Goal: Task Accomplishment & Management: Manage account settings

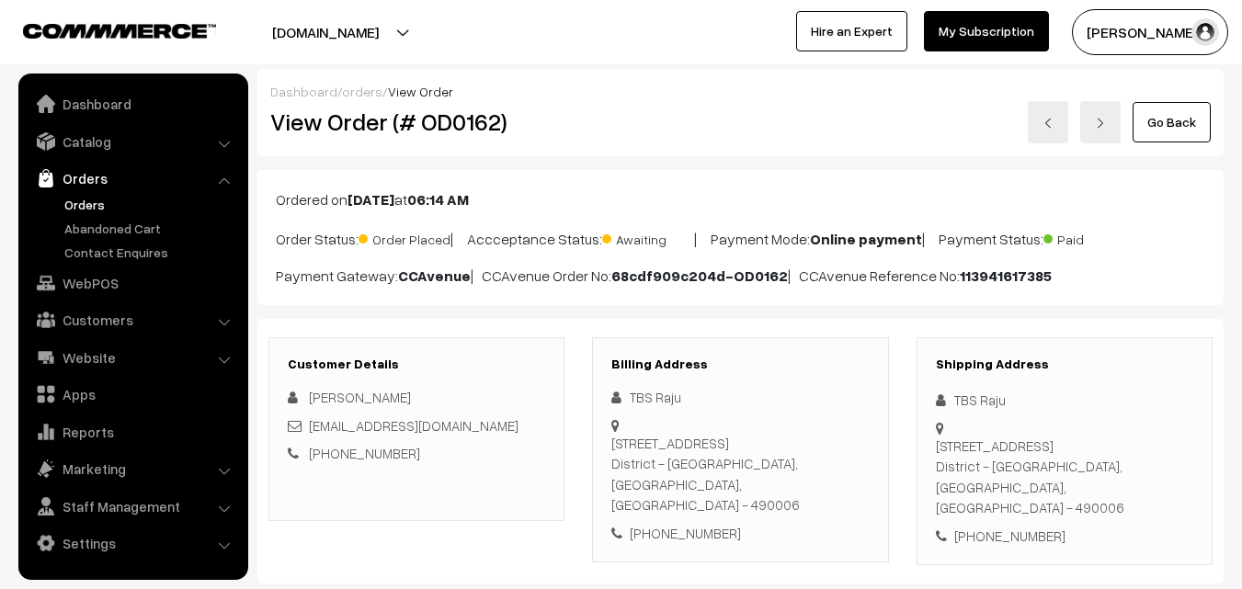
scroll to position [276, 0]
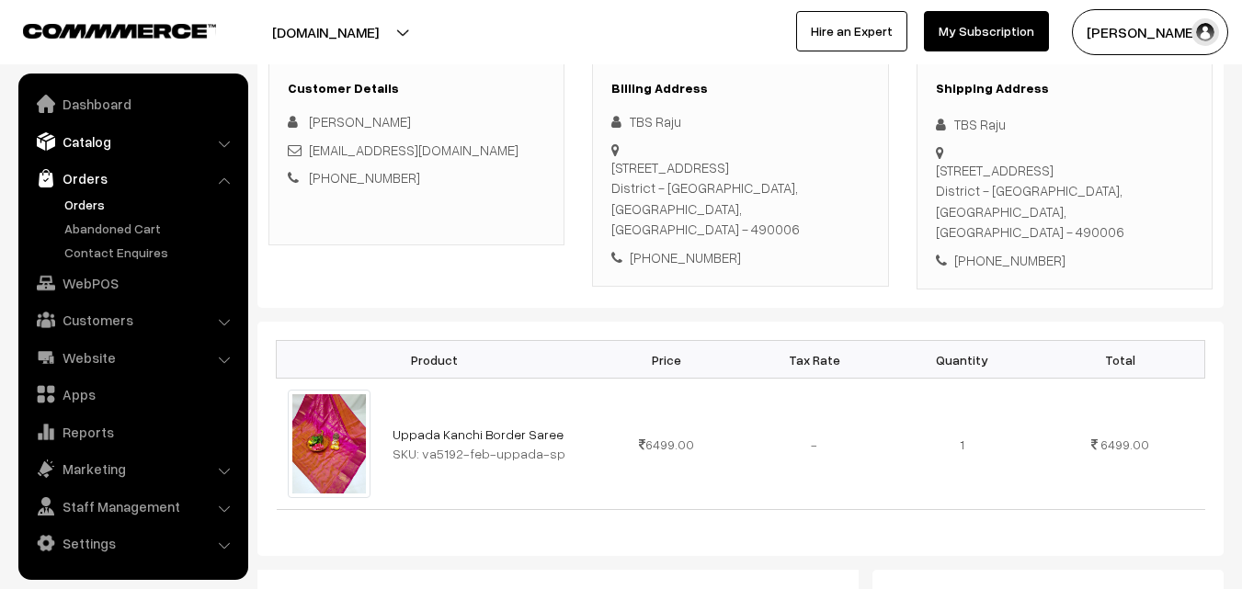
click at [88, 142] on link "Catalog" at bounding box center [132, 141] width 219 height 33
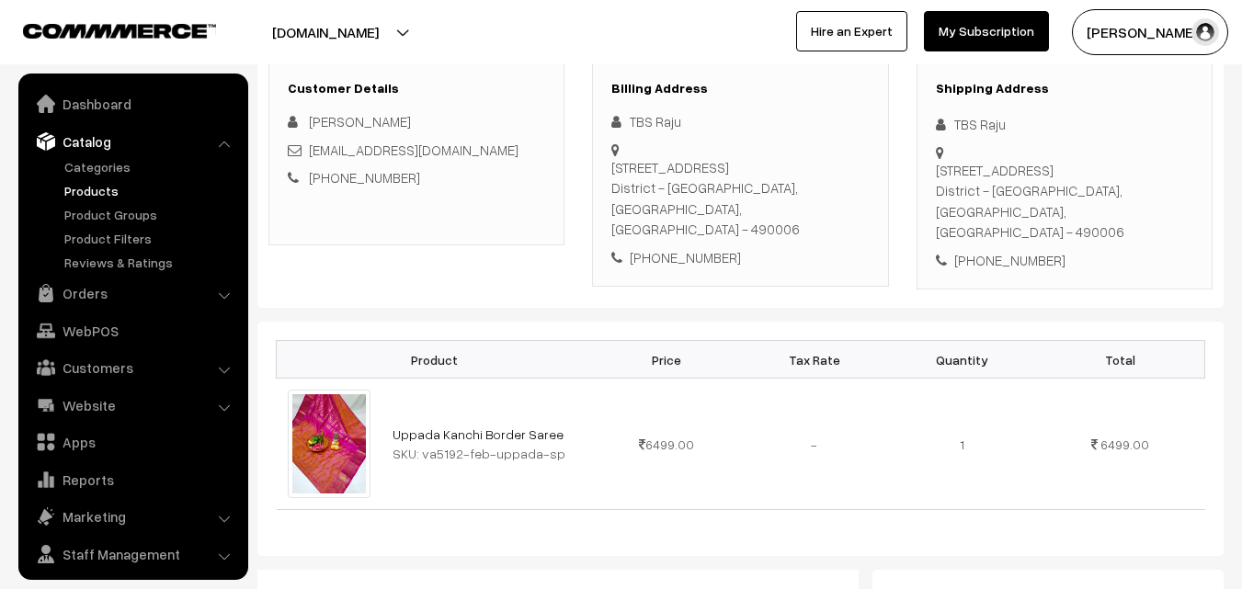
click at [88, 193] on link "Products" at bounding box center [151, 190] width 182 height 19
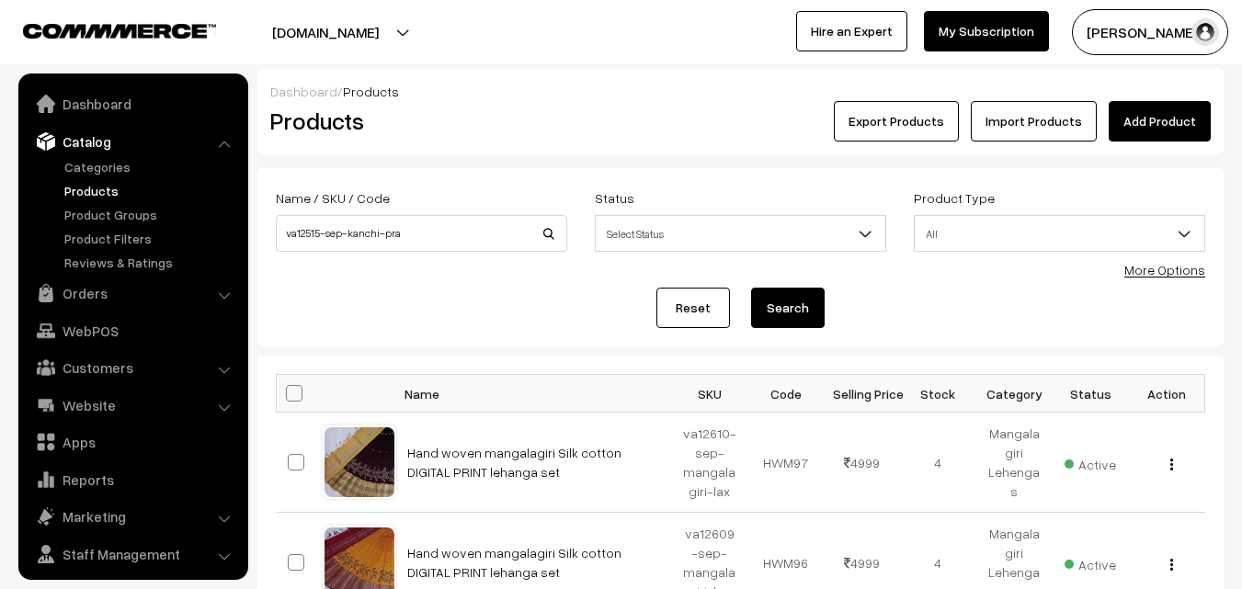
scroll to position [46, 0]
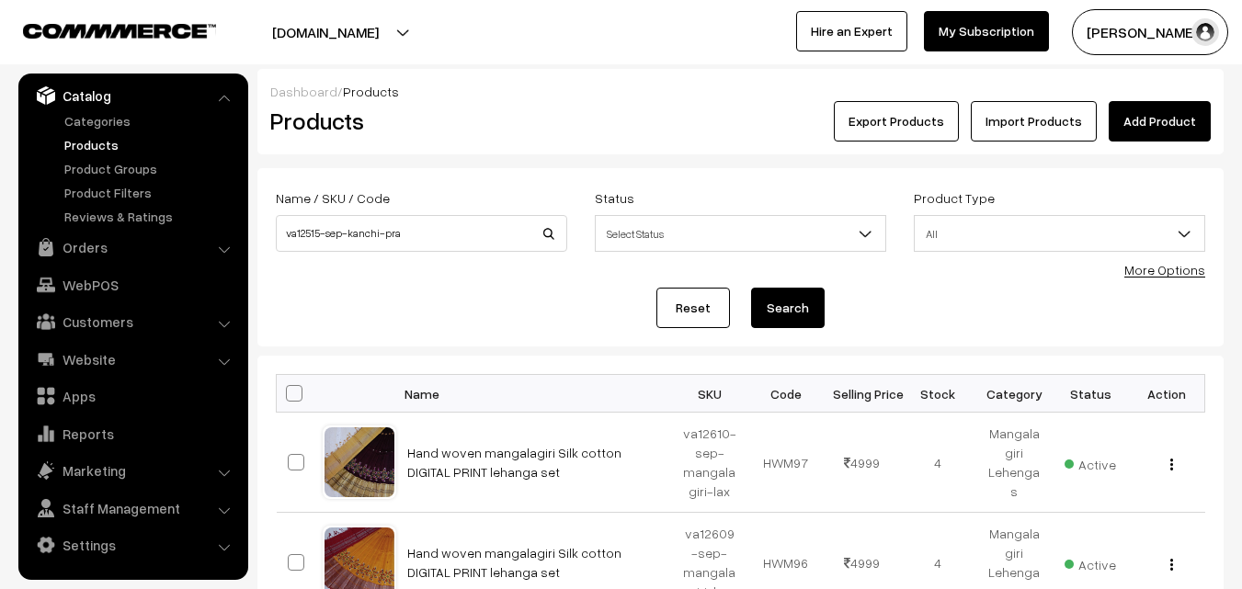
type input "va12515-sep-kanchi-pra"
click at [781, 307] on button "Search" at bounding box center [788, 308] width 74 height 40
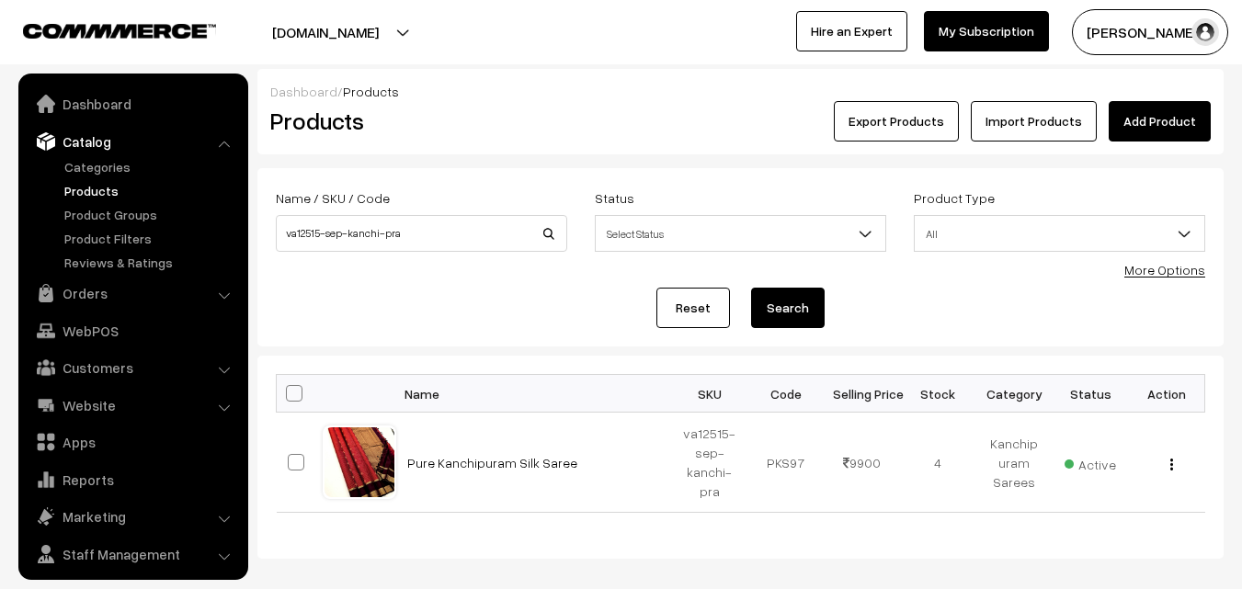
scroll to position [46, 0]
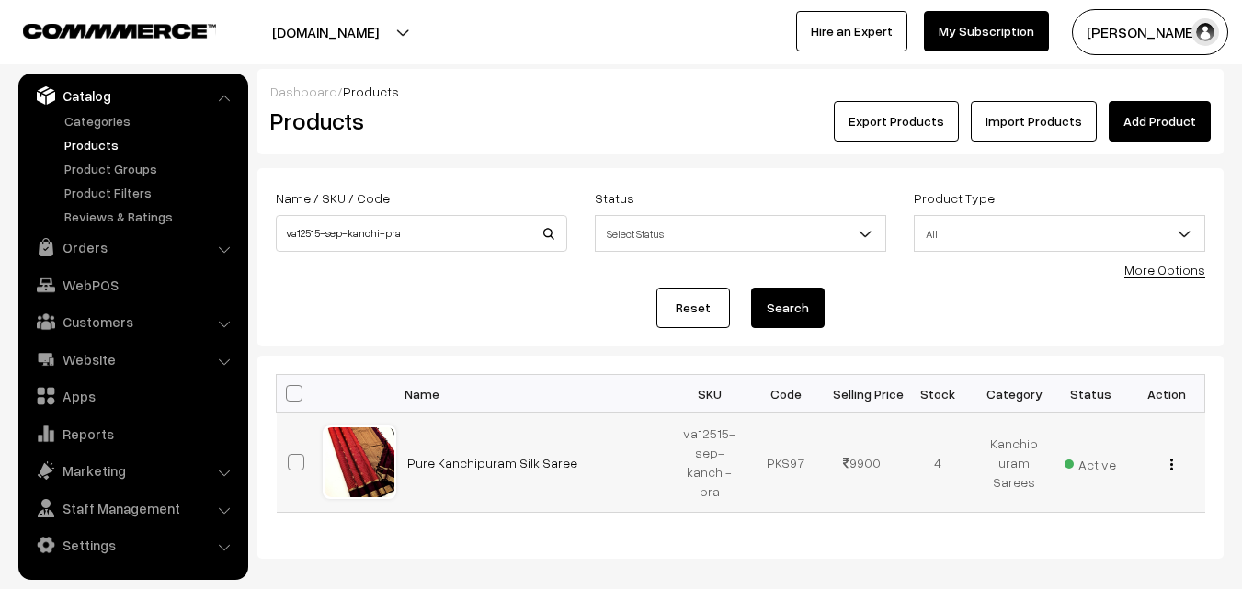
click at [1170, 463] on img "button" at bounding box center [1171, 465] width 3 height 12
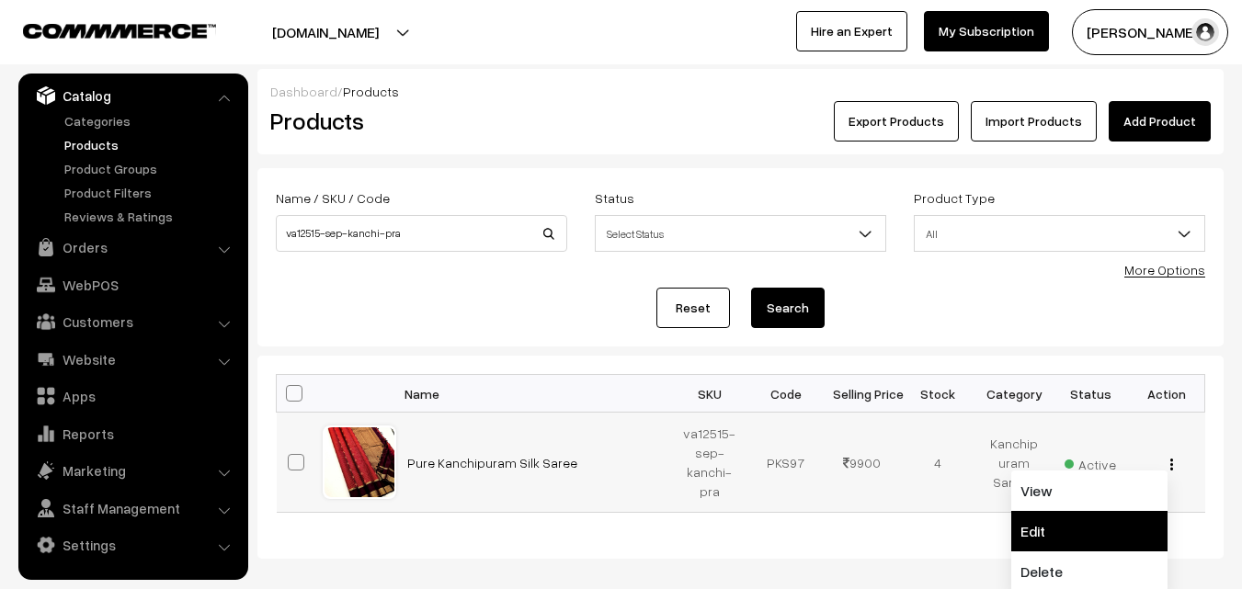
click at [1041, 522] on link "Edit" at bounding box center [1089, 531] width 156 height 40
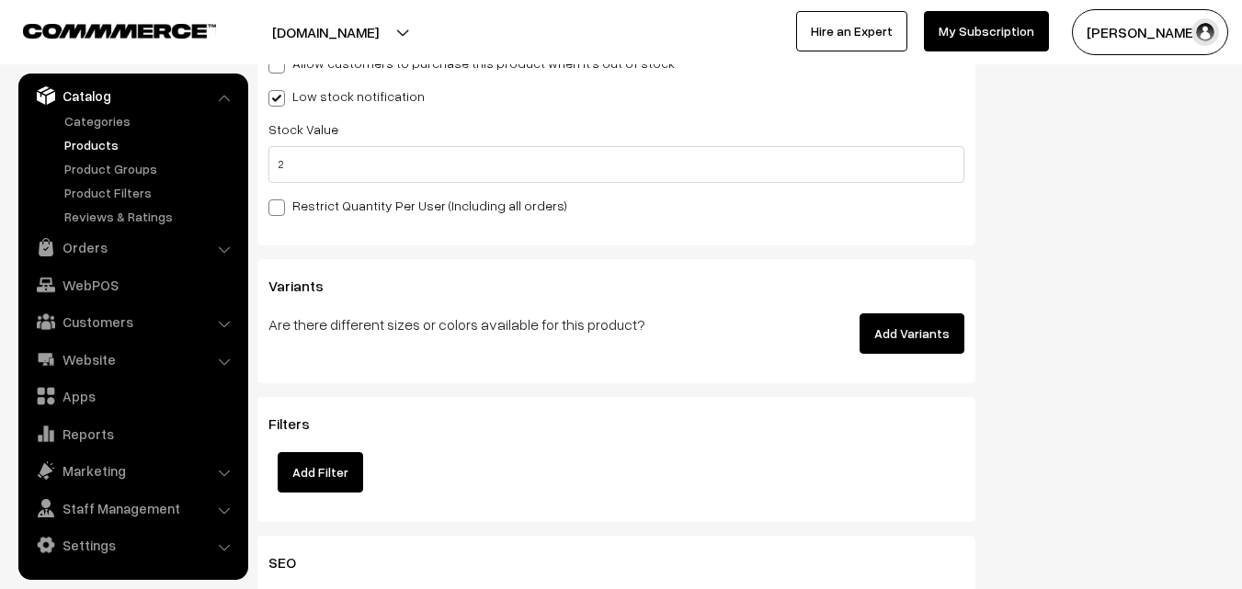
scroll to position [1923, 0]
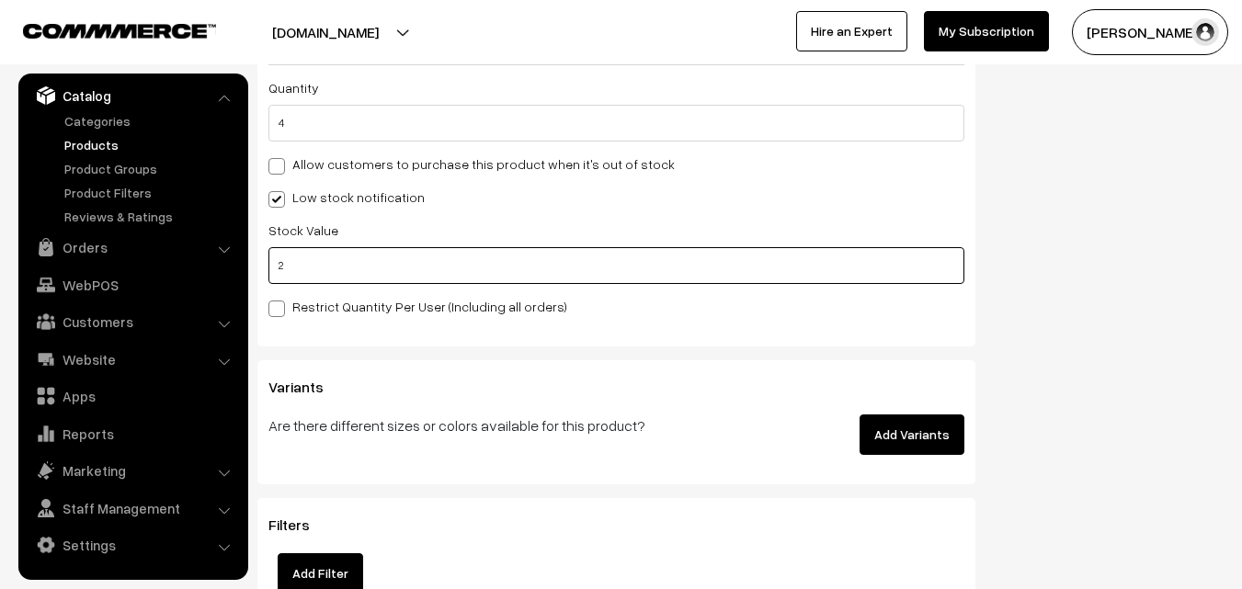
drag, startPoint x: 290, startPoint y: 262, endPoint x: 275, endPoint y: 262, distance: 15.6
click at [275, 262] on input "2" at bounding box center [616, 265] width 696 height 37
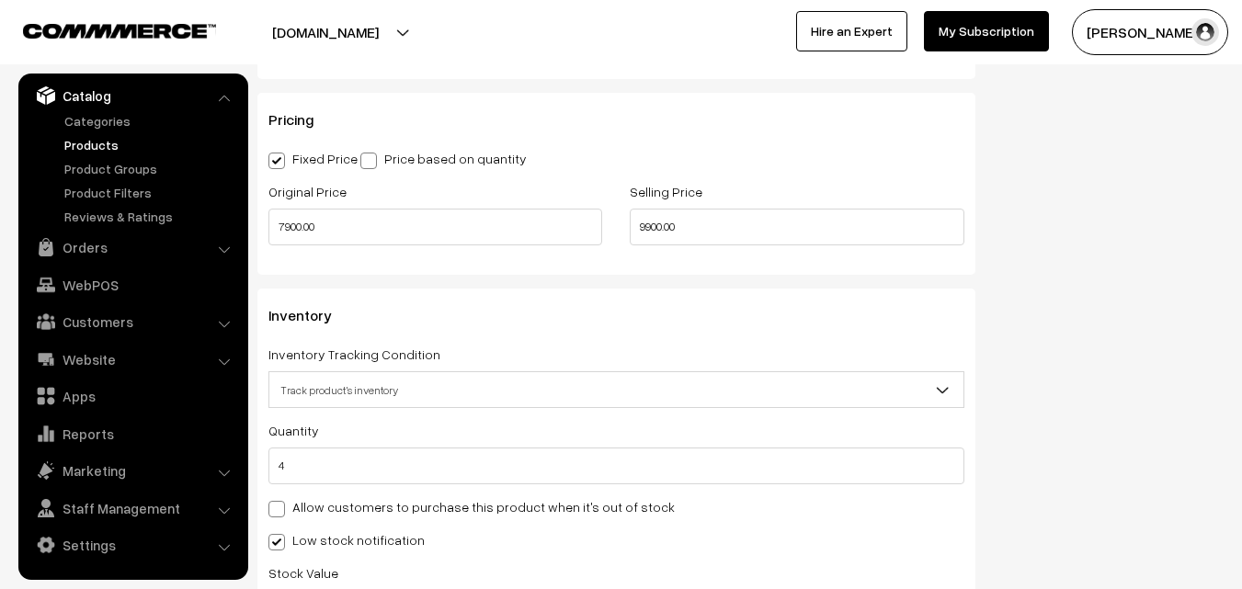
scroll to position [1739, 0]
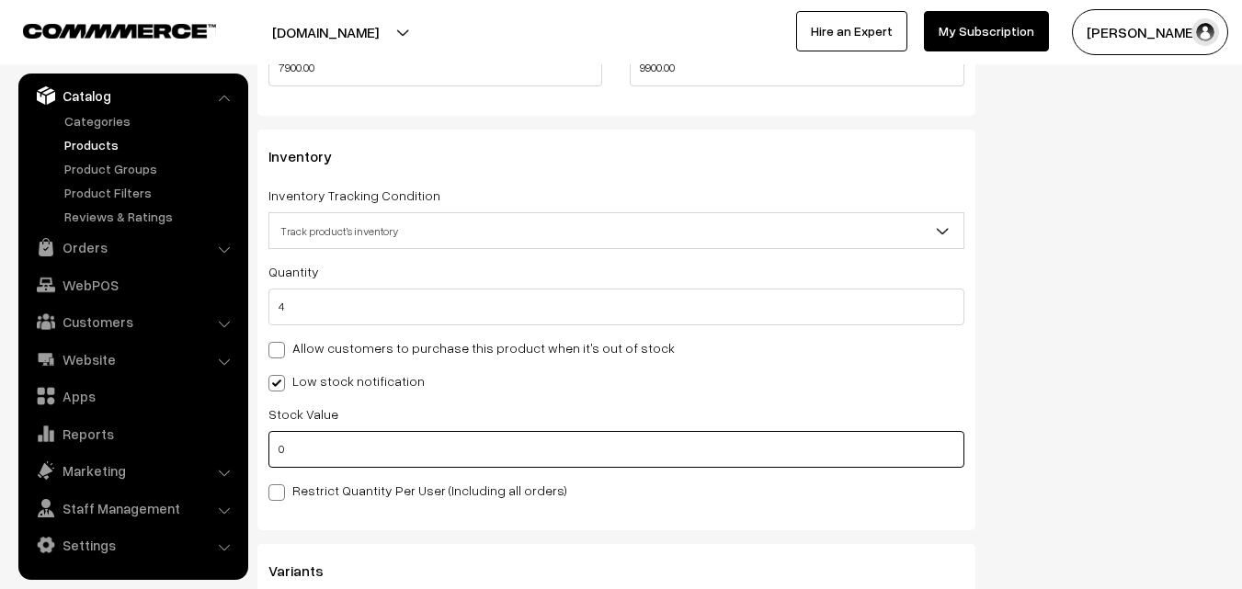
type input "0"
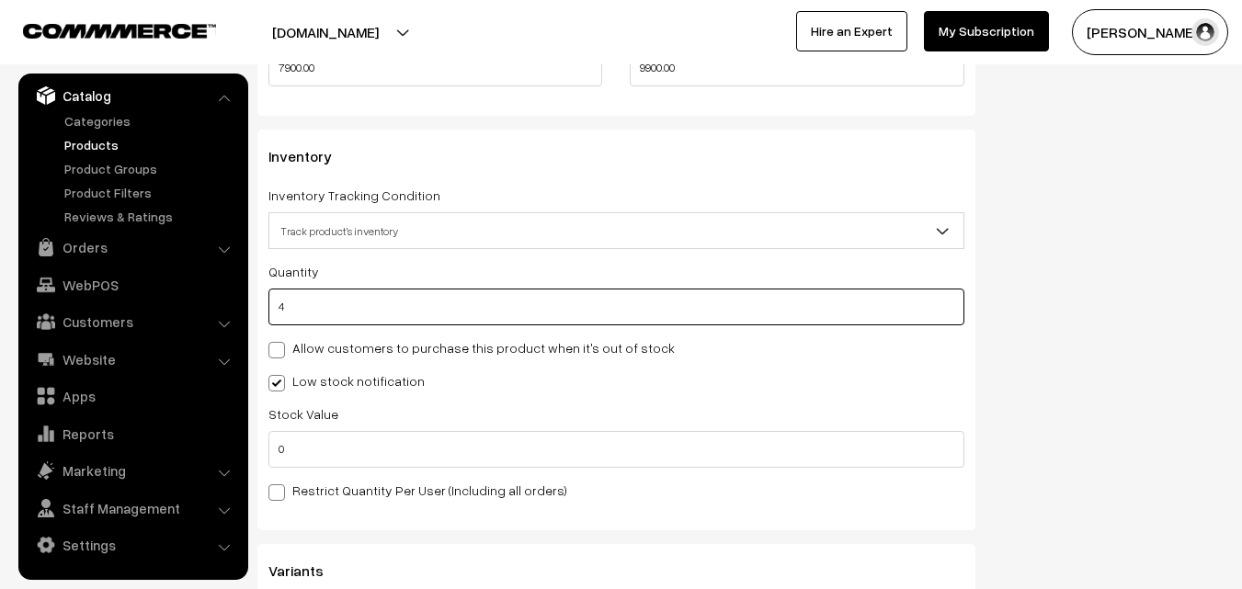
drag, startPoint x: 293, startPoint y: 301, endPoint x: 277, endPoint y: 305, distance: 16.9
click at [277, 305] on input "4" at bounding box center [616, 307] width 696 height 37
type input "0"
type input "4"
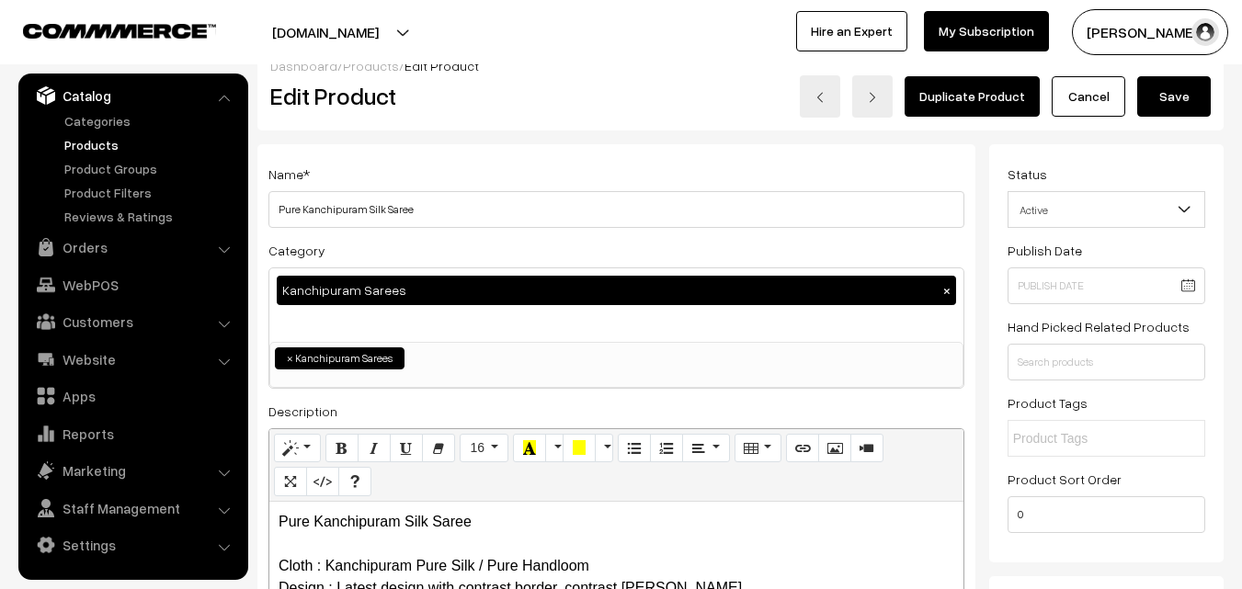
scroll to position [0, 0]
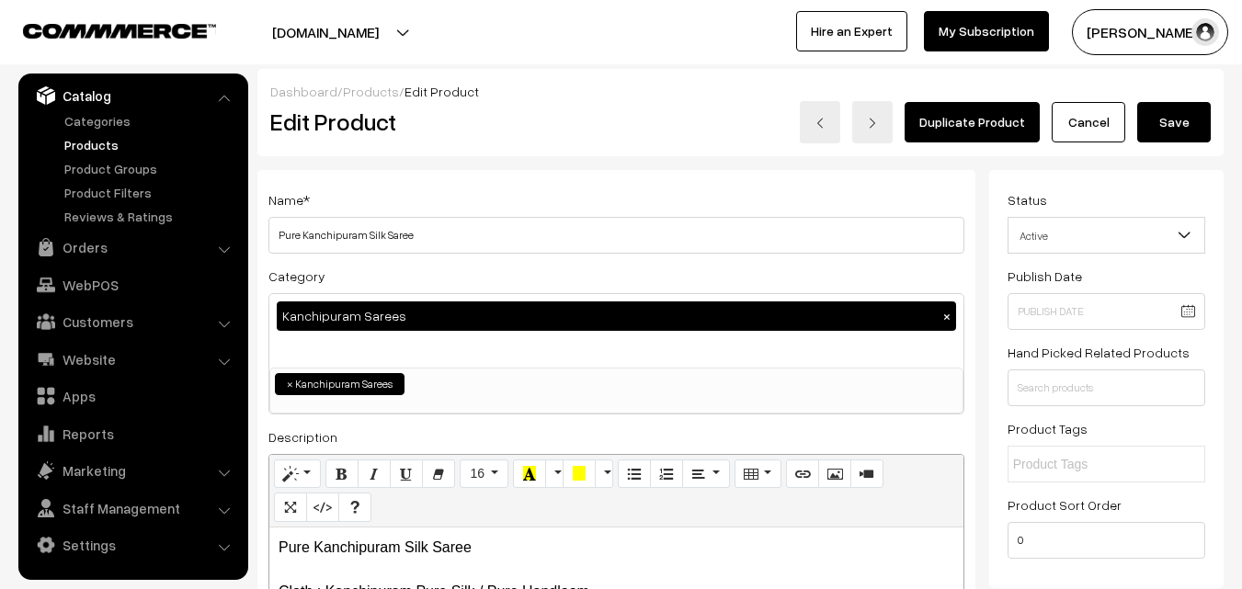
type input "0"
click at [1205, 126] on button "Save" at bounding box center [1174, 122] width 74 height 40
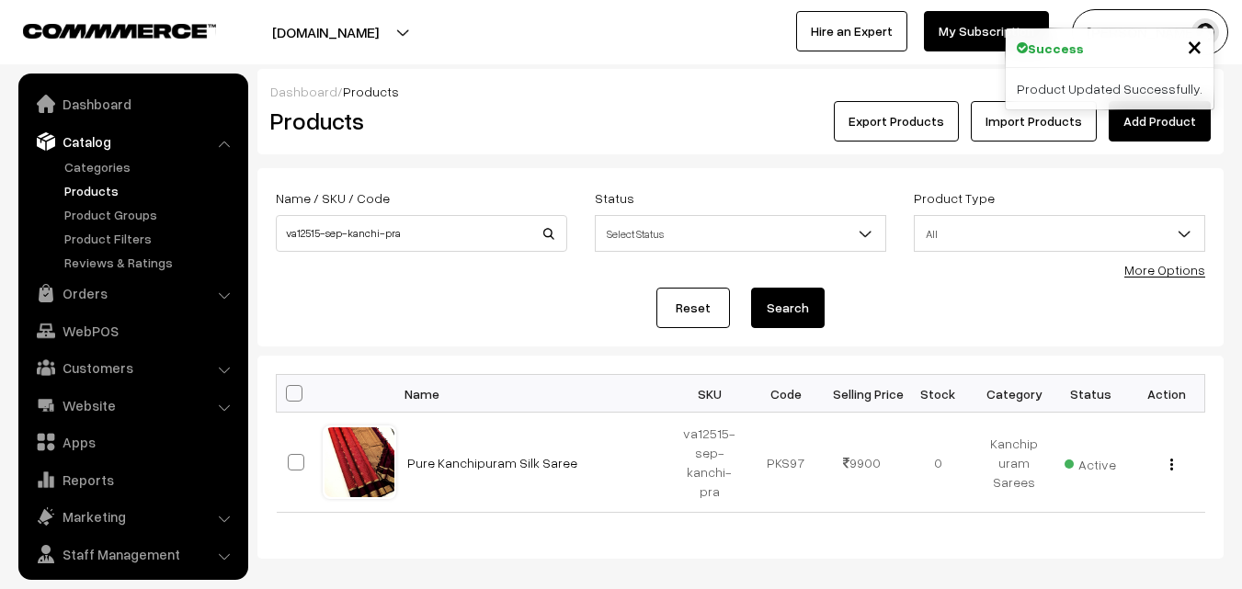
scroll to position [46, 0]
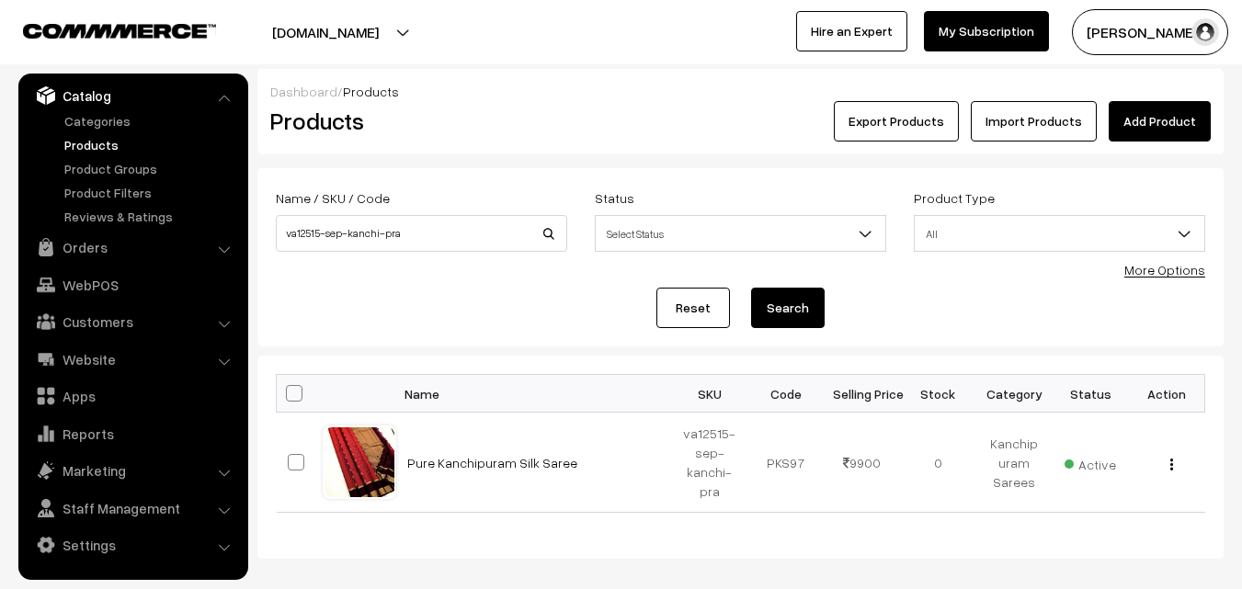
click at [76, 142] on link "Products" at bounding box center [151, 144] width 182 height 19
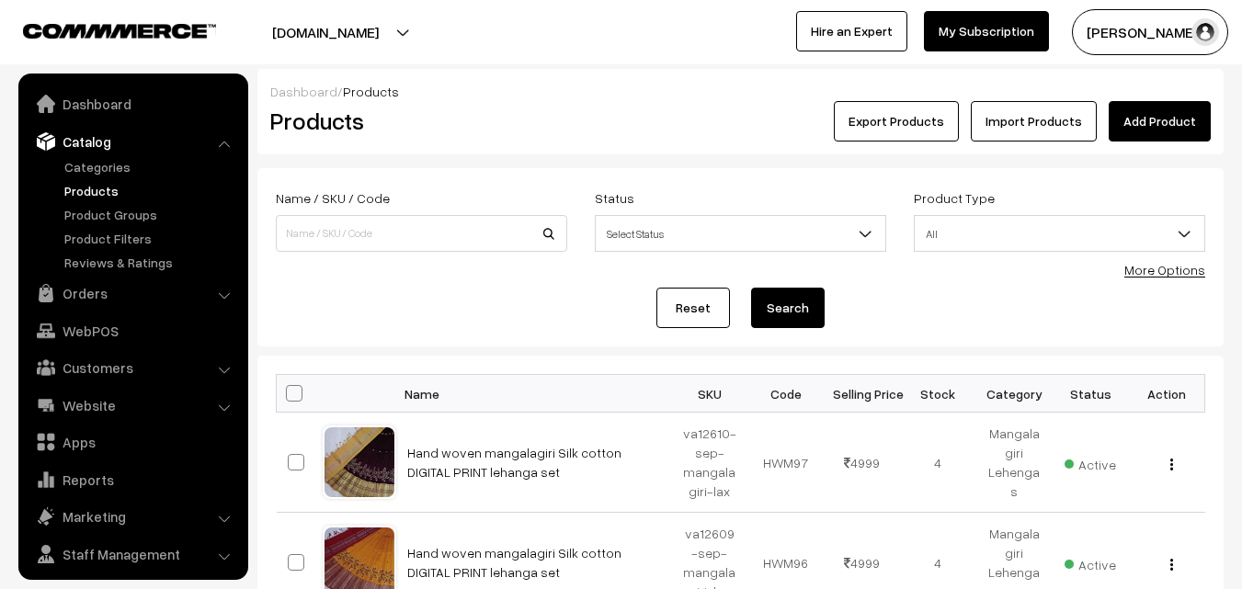
scroll to position [46, 0]
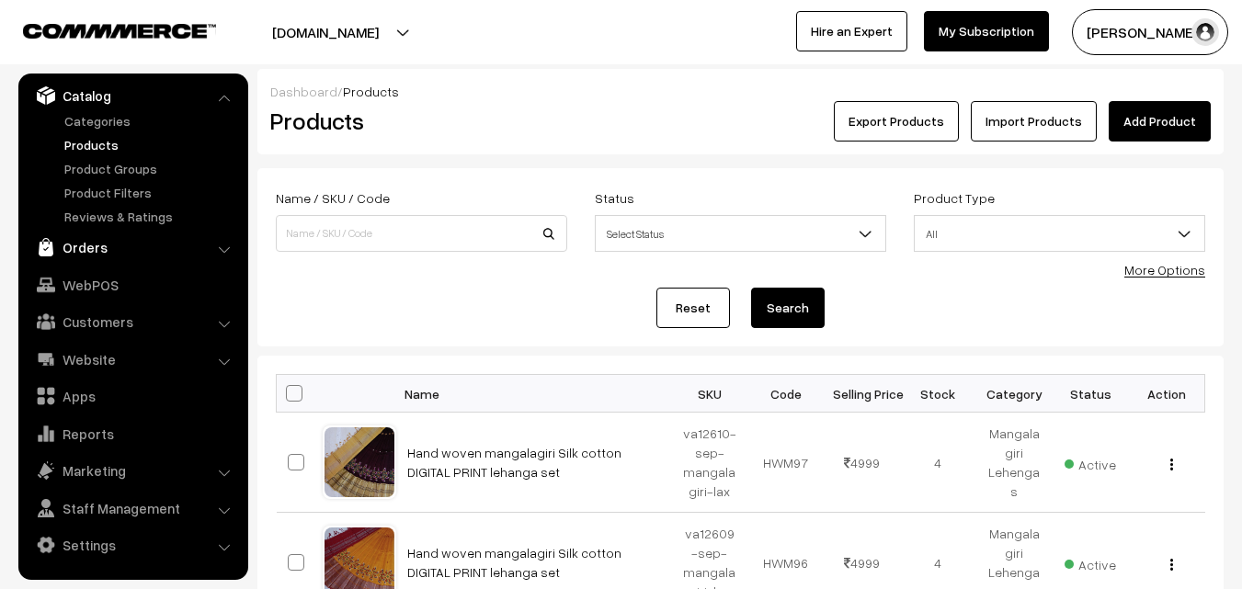
click at [90, 252] on link "Orders" at bounding box center [132, 247] width 219 height 33
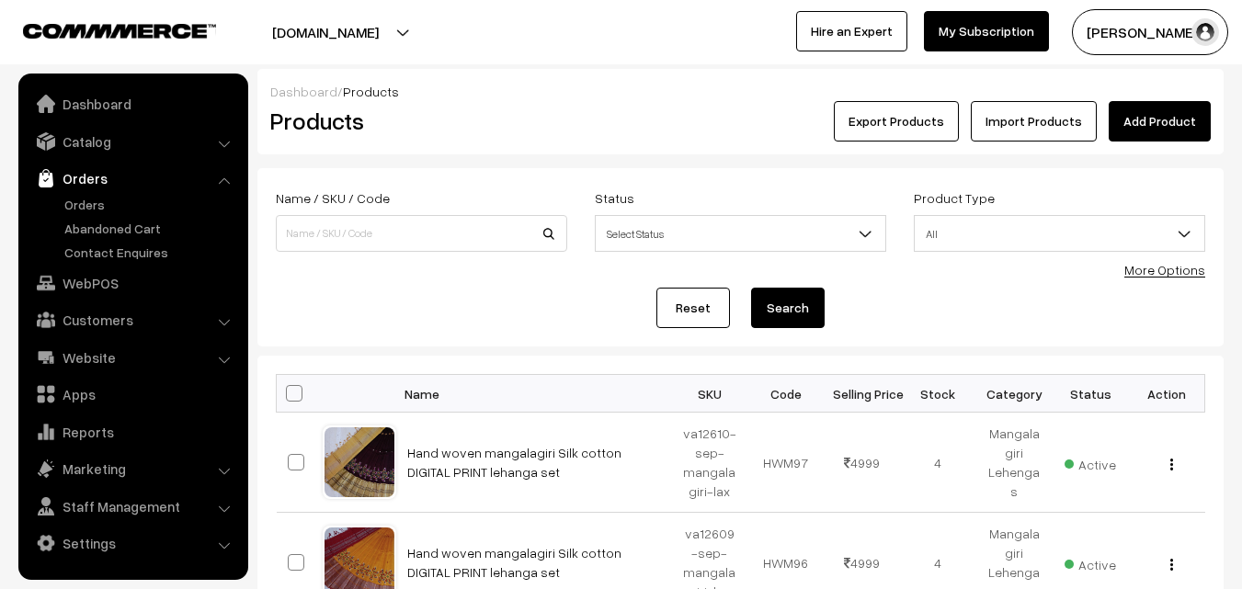
scroll to position [0, 0]
click at [80, 204] on link "Orders" at bounding box center [151, 204] width 182 height 19
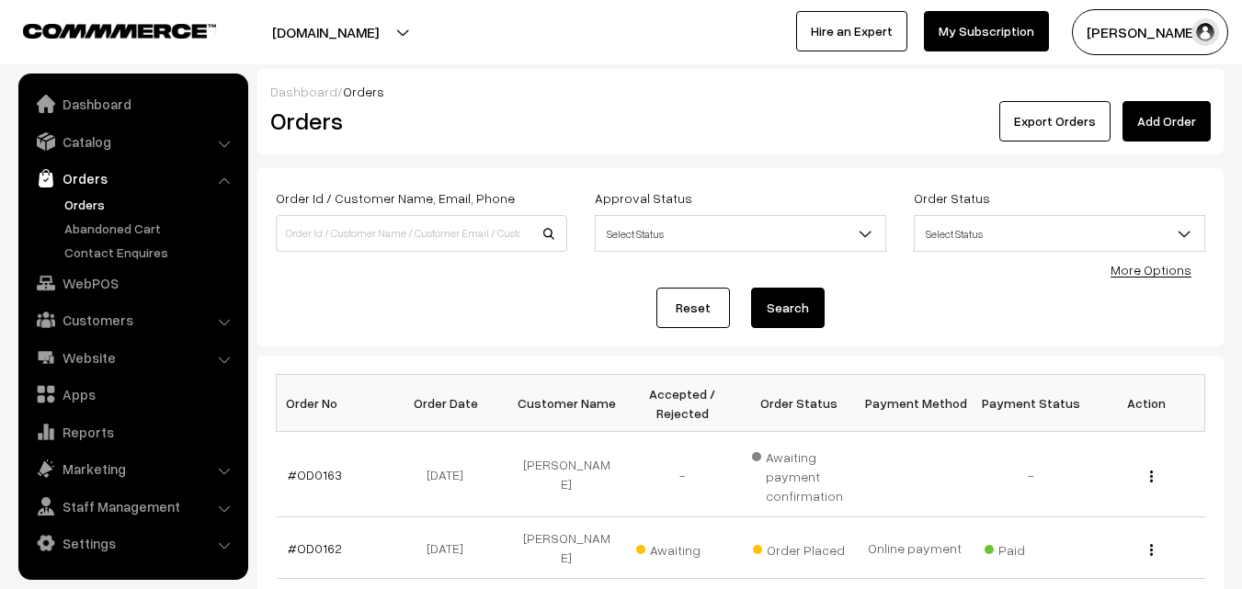
click at [304, 482] on link "#OD0163" at bounding box center [315, 475] width 54 height 16
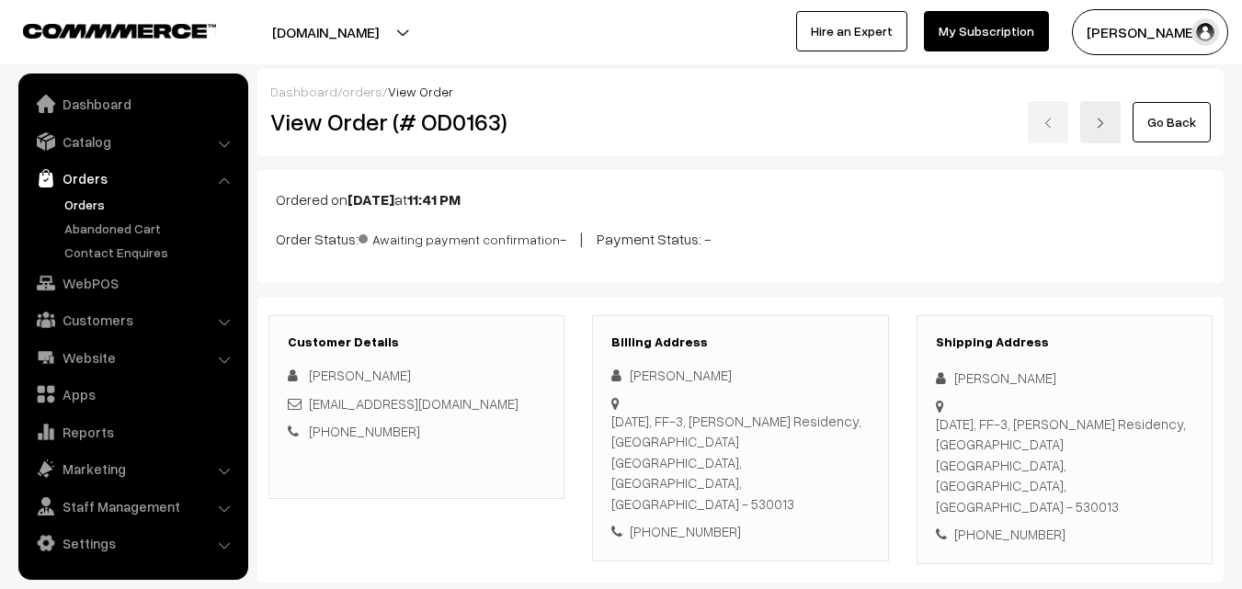
click at [101, 207] on link "Orders" at bounding box center [151, 204] width 182 height 19
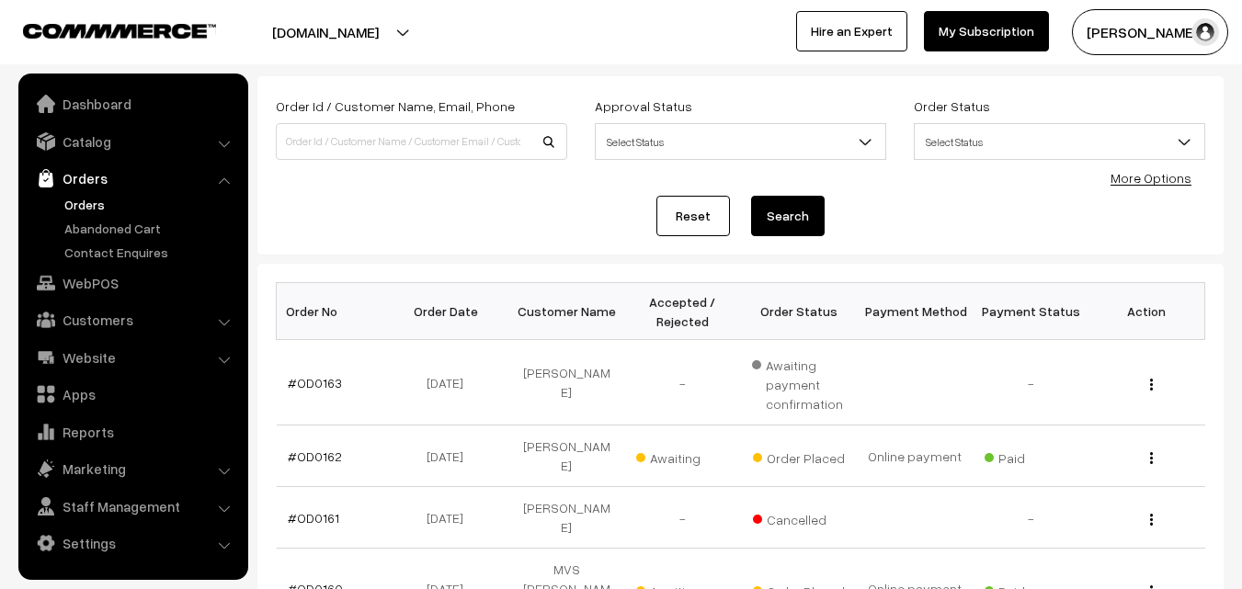
scroll to position [184, 0]
